Goal: Task Accomplishment & Management: Manage account settings

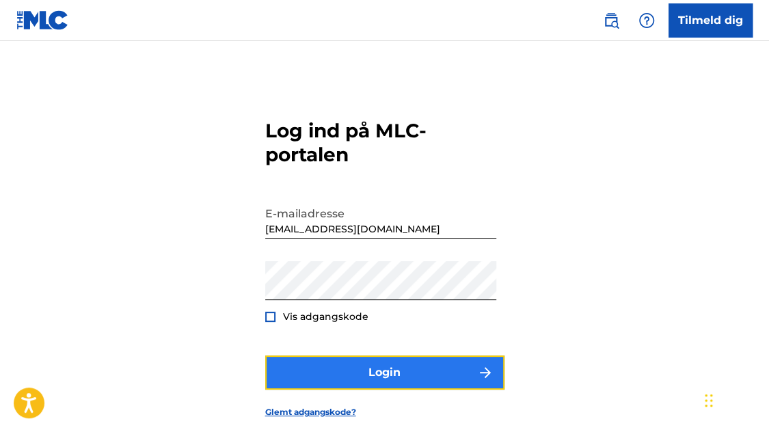
click at [440, 379] on button "Login" at bounding box center [384, 372] width 239 height 34
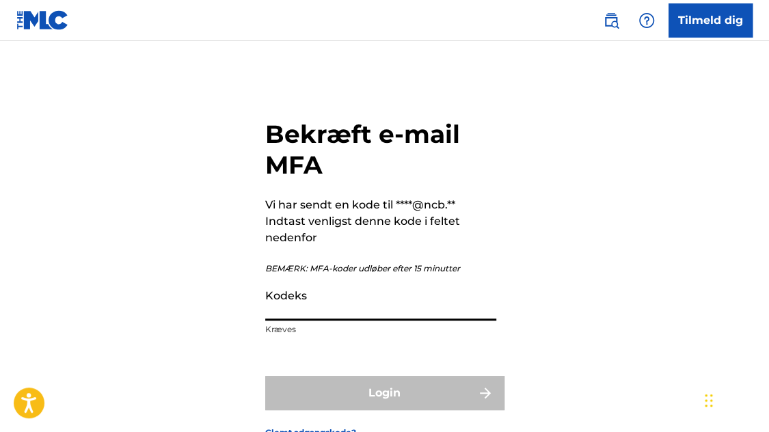
click at [438, 303] on input "Kodeks" at bounding box center [380, 301] width 231 height 39
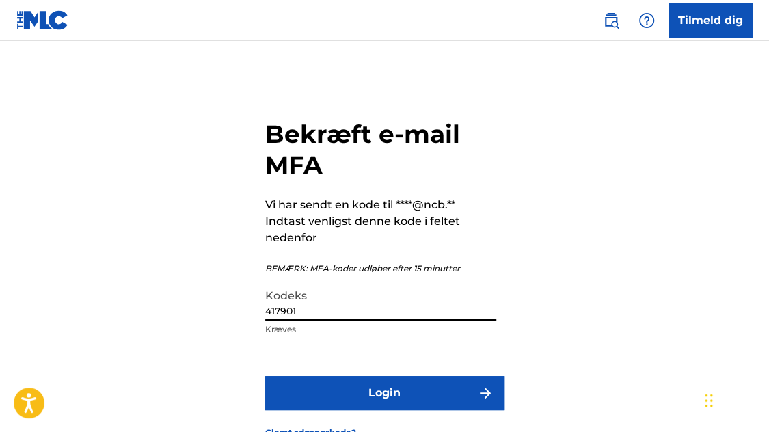
type input "417901"
click at [265, 376] on button "Login" at bounding box center [384, 393] width 239 height 34
